Goal: Transaction & Acquisition: Book appointment/travel/reservation

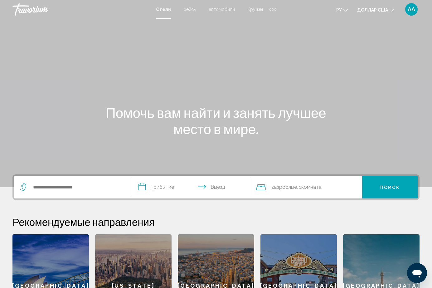
click at [183, 10] on font "рейсы" at bounding box center [189, 9] width 13 height 5
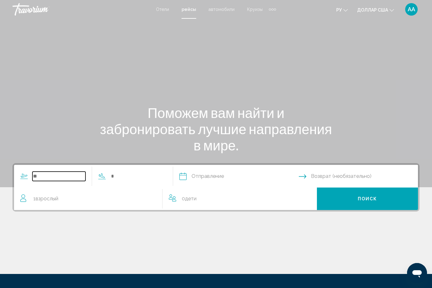
click at [63, 177] on input "Search widget" at bounding box center [58, 176] width 53 height 9
click at [364, 9] on font "доллар США" at bounding box center [372, 9] width 31 height 5
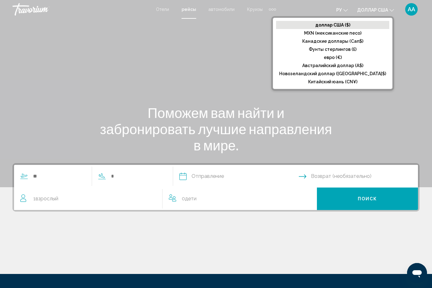
click at [364, 9] on font "доллар США" at bounding box center [372, 9] width 31 height 5
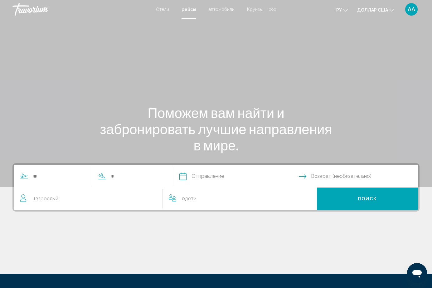
click at [364, 9] on font "доллар США" at bounding box center [372, 9] width 31 height 5
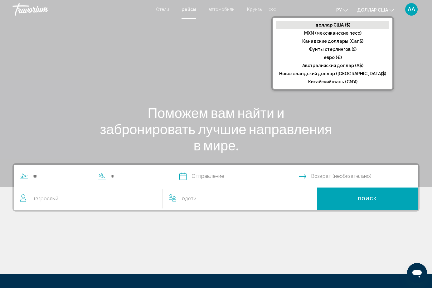
click at [266, 52] on div "Основное содержание" at bounding box center [216, 93] width 432 height 187
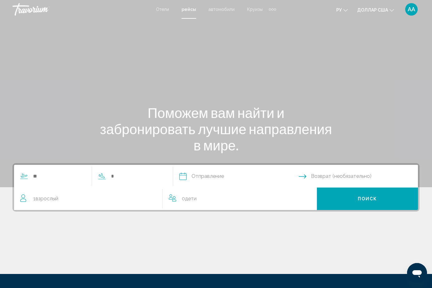
click at [46, 198] on span "Взрослый" at bounding box center [47, 199] width 23 height 6
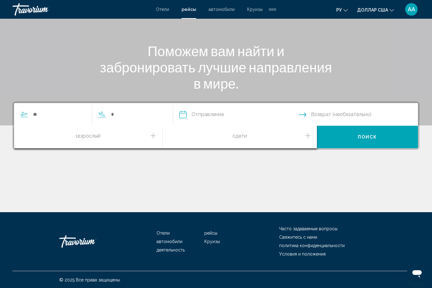
scroll to position [62, 0]
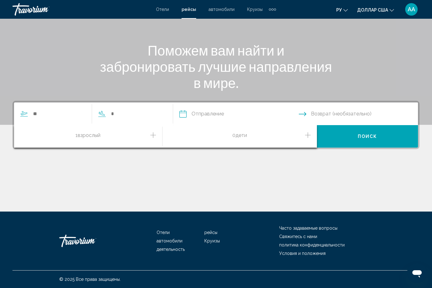
click at [57, 106] on div "Search widget" at bounding box center [88, 114] width 149 height 22
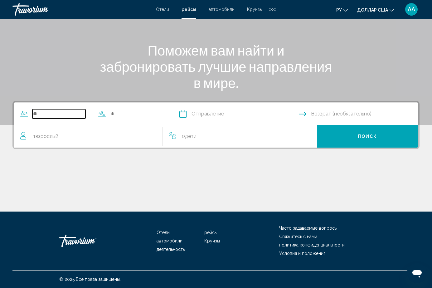
click at [58, 115] on input "Search widget" at bounding box center [58, 113] width 53 height 9
